Goal: Task Accomplishment & Management: Use online tool/utility

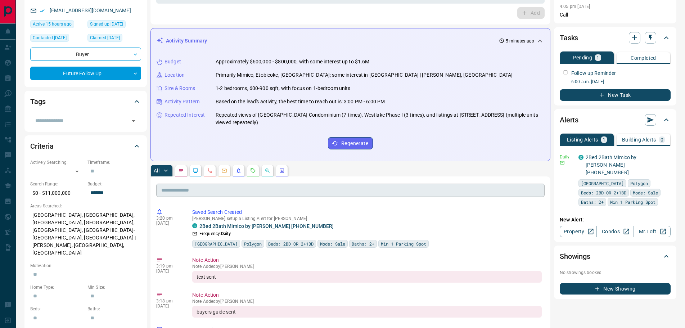
scroll to position [144, 0]
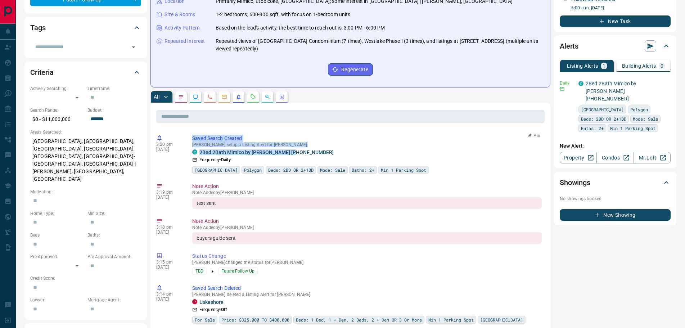
drag, startPoint x: 296, startPoint y: 151, endPoint x: 191, endPoint y: 136, distance: 105.9
click at [191, 136] on div "3:20 pm [DATE] Saved Search Created [PERSON_NAME] setup a Listing Alert for [PE…" at bounding box center [350, 155] width 389 height 44
copy div "Saved Search Created [PERSON_NAME] setup a Listing Alert for [PERSON_NAME] 2Bed…"
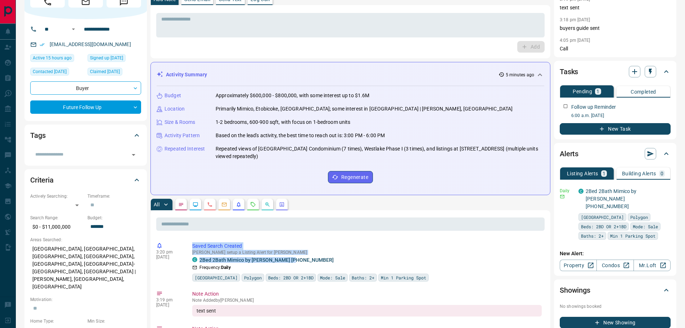
scroll to position [0, 0]
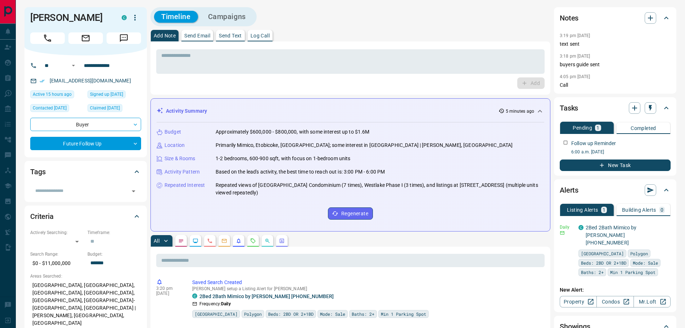
click at [191, 44] on div "* ​ Add" at bounding box center [351, 67] width 400 height 53
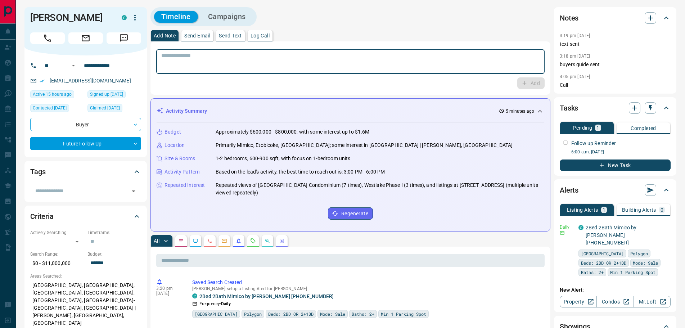
click at [190, 57] on textarea at bounding box center [350, 62] width 378 height 18
paste textarea "**********"
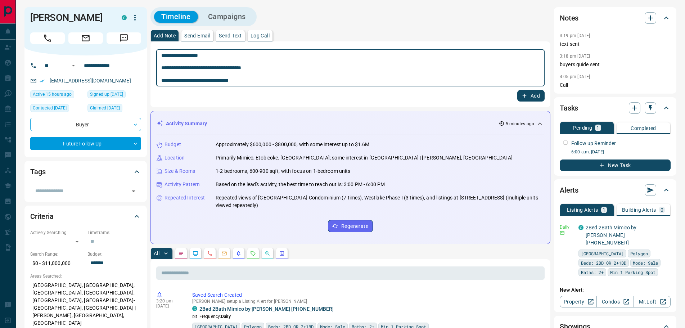
type textarea "**********"
click at [521, 94] on icon "button" at bounding box center [524, 96] width 6 height 6
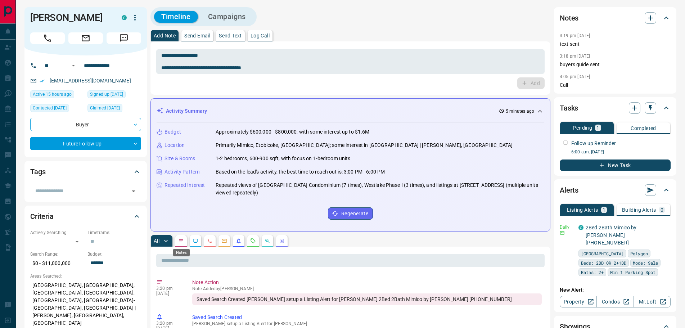
click at [182, 240] on icon "Notes" at bounding box center [181, 241] width 6 height 6
